Goal: Task Accomplishment & Management: Use online tool/utility

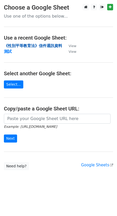
click at [26, 44] on strong "《性別平等教育法》信件通訊資料" at bounding box center [33, 45] width 58 height 5
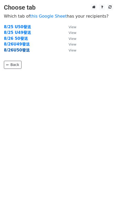
click at [13, 51] on strong "8/26U50發送" at bounding box center [17, 50] width 26 height 5
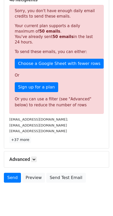
scroll to position [117, 0]
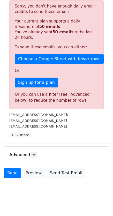
click at [39, 152] on h5 "Advanced" at bounding box center [56, 155] width 94 height 6
click at [35, 153] on icon at bounding box center [33, 154] width 3 height 3
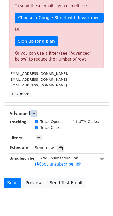
scroll to position [168, 0]
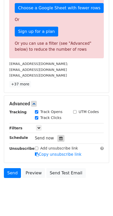
click at [62, 135] on div at bounding box center [60, 138] width 7 height 7
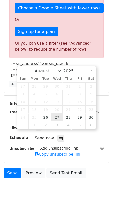
type input "2025-08-27 12:00"
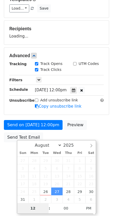
scroll to position [84, 0]
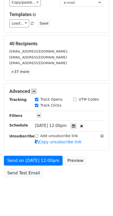
click at [102, 172] on body "New Campaign Daily emails left: 0 Google Sheet: 《性別平等教育法》信件通訊資料 1. Write your e…" at bounding box center [56, 68] width 113 height 266
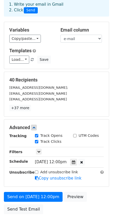
scroll to position [69, 0]
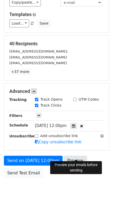
click at [79, 157] on link "Preview" at bounding box center [75, 161] width 23 height 10
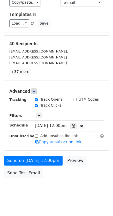
click at [25, 189] on body "New Campaign Daily emails left: 0 Google Sheet: 《性別平等教育法》信件通訊資料 1. Write your e…" at bounding box center [56, 68] width 113 height 266
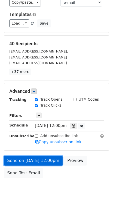
click at [44, 156] on link "Send on Aug 27 at 12:00pm" at bounding box center [33, 161] width 59 height 10
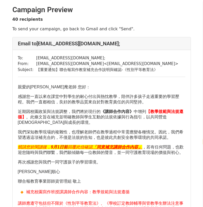
select select "zh-tw"
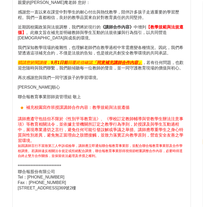
scroll to position [103, 0]
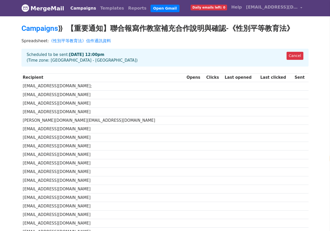
select select "zh-tw"
